Goal: Task Accomplishment & Management: Use online tool/utility

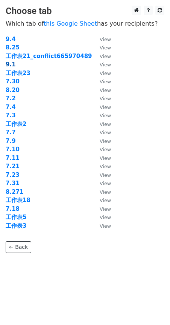
click at [11, 64] on strong "9.1" at bounding box center [11, 64] width 10 height 7
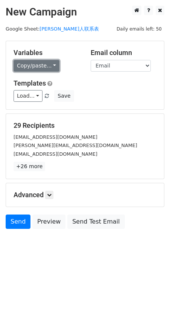
click at [52, 69] on link "Copy/paste..." at bounding box center [37, 66] width 46 height 12
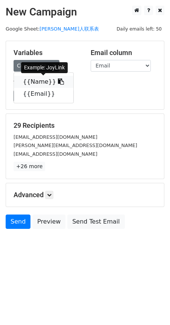
click at [58, 81] on icon at bounding box center [61, 81] width 6 height 6
